Goal: Navigation & Orientation: Find specific page/section

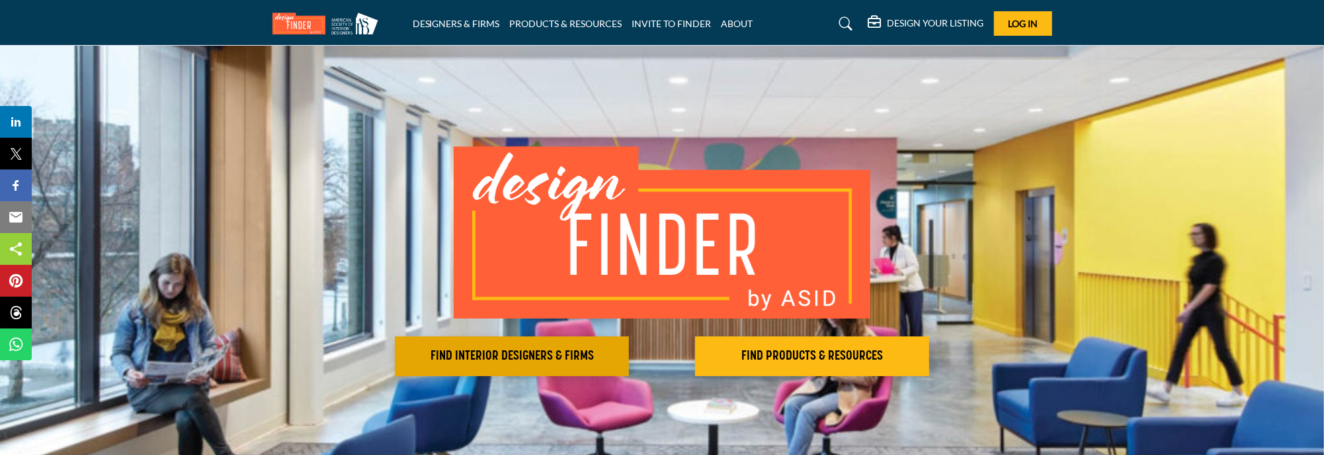
click at [505, 351] on h2 "FIND INTERIOR DESIGNERS & FIRMS" at bounding box center [512, 356] width 226 height 16
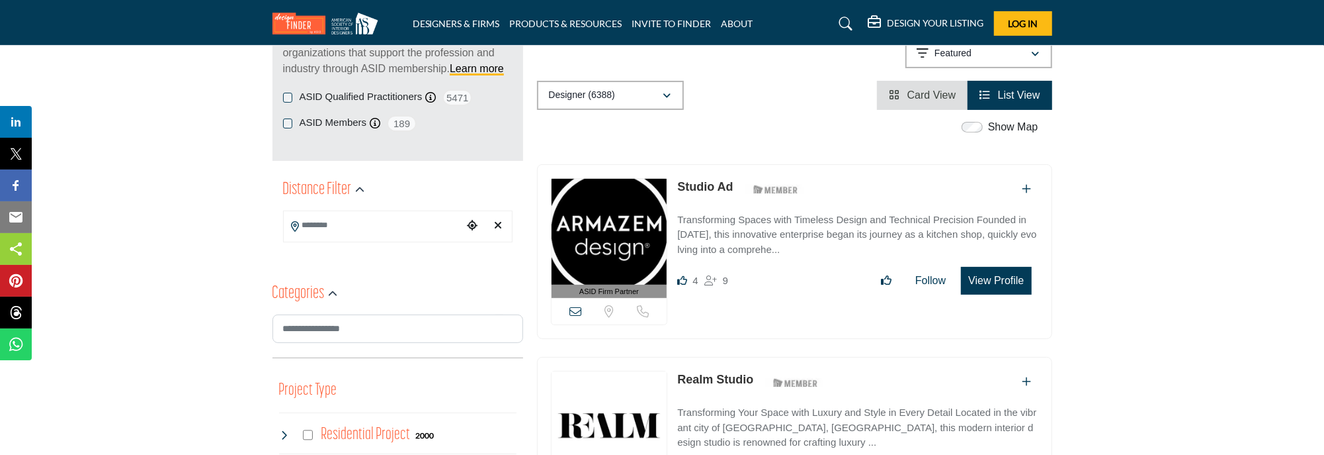
scroll to position [176, 0]
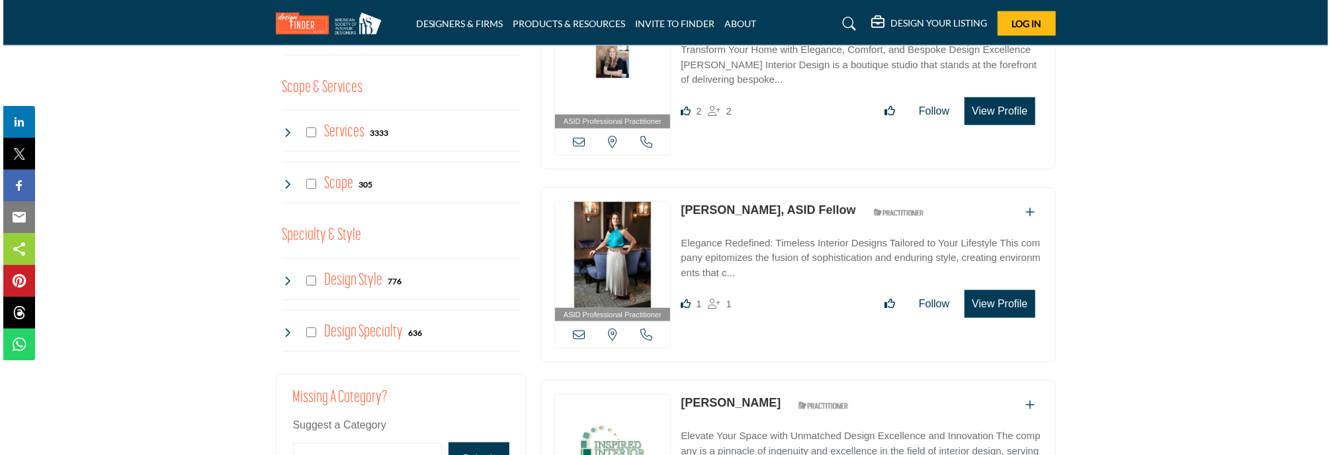
scroll to position [1014, 0]
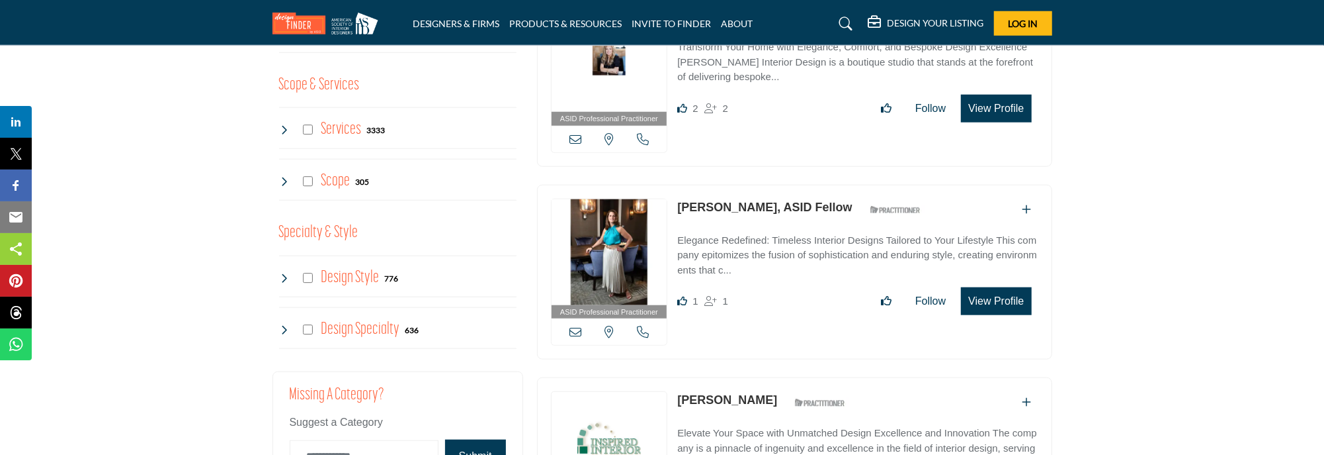
click at [998, 293] on button "View Profile" at bounding box center [996, 301] width 70 height 28
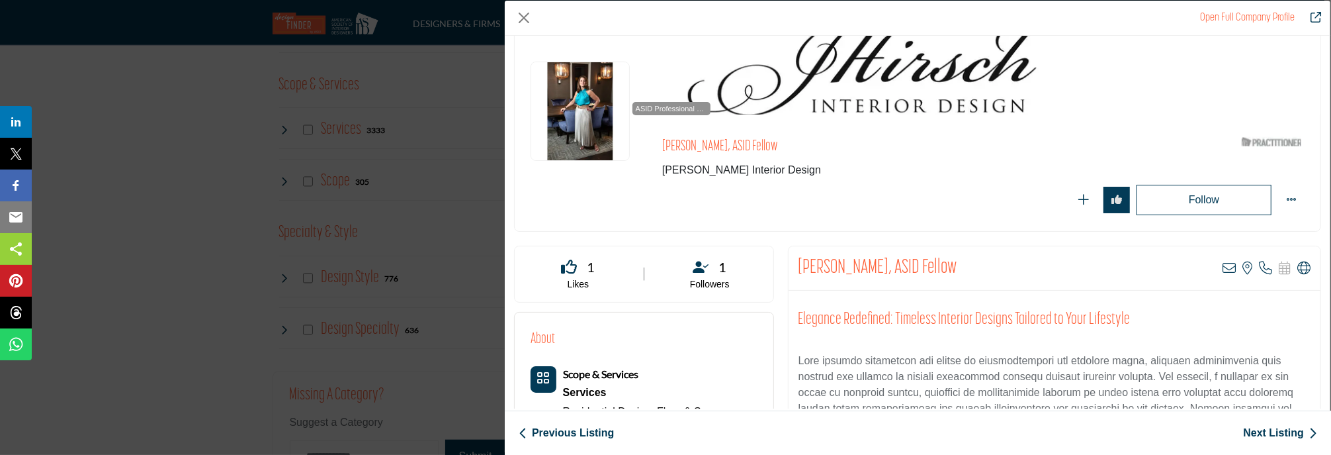
scroll to position [60, 0]
